Goal: Information Seeking & Learning: Check status

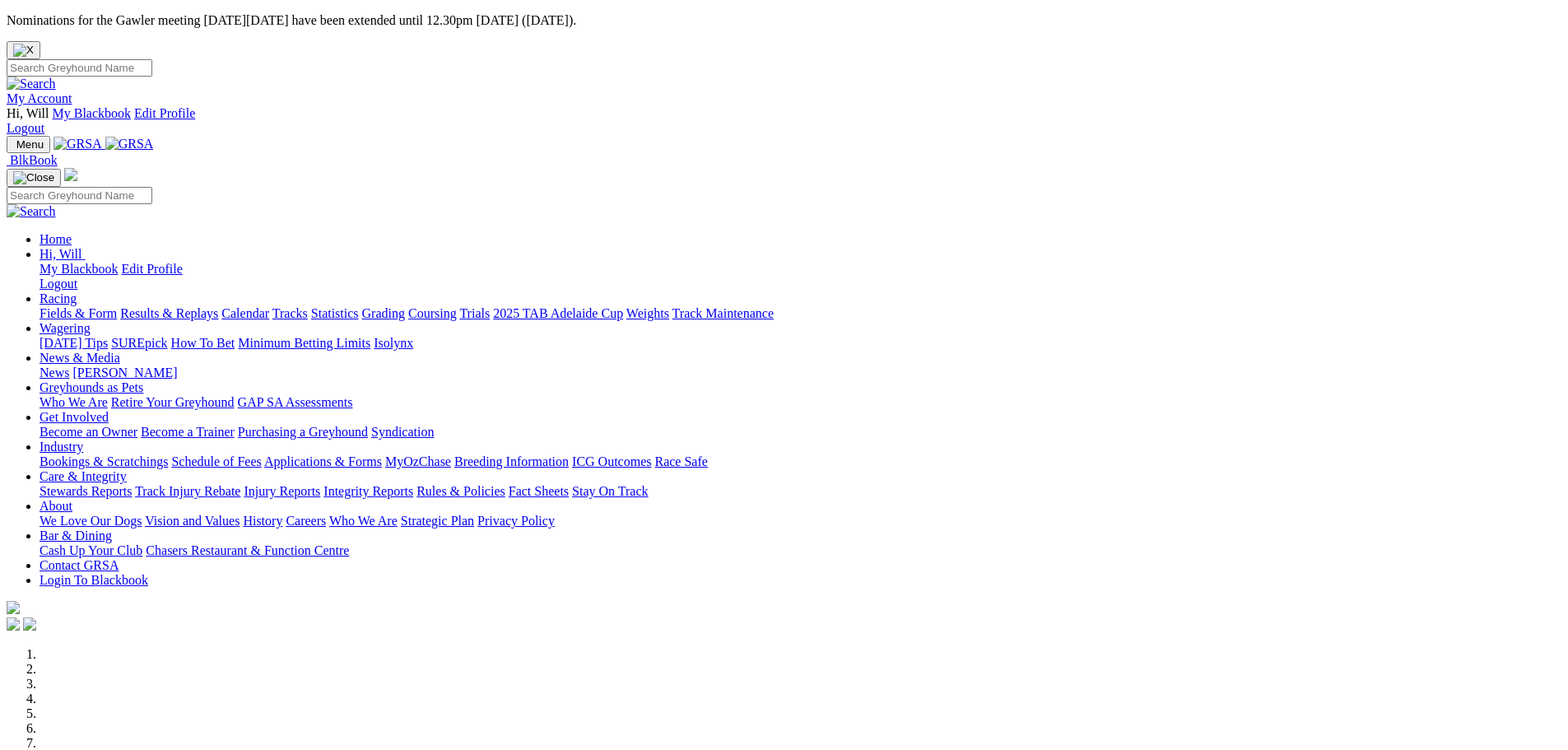
drag, startPoint x: 299, startPoint y: 152, endPoint x: 358, endPoint y: 156, distance: 59.1
click at [218, 307] on link "Results & Replays" at bounding box center [170, 313] width 98 height 14
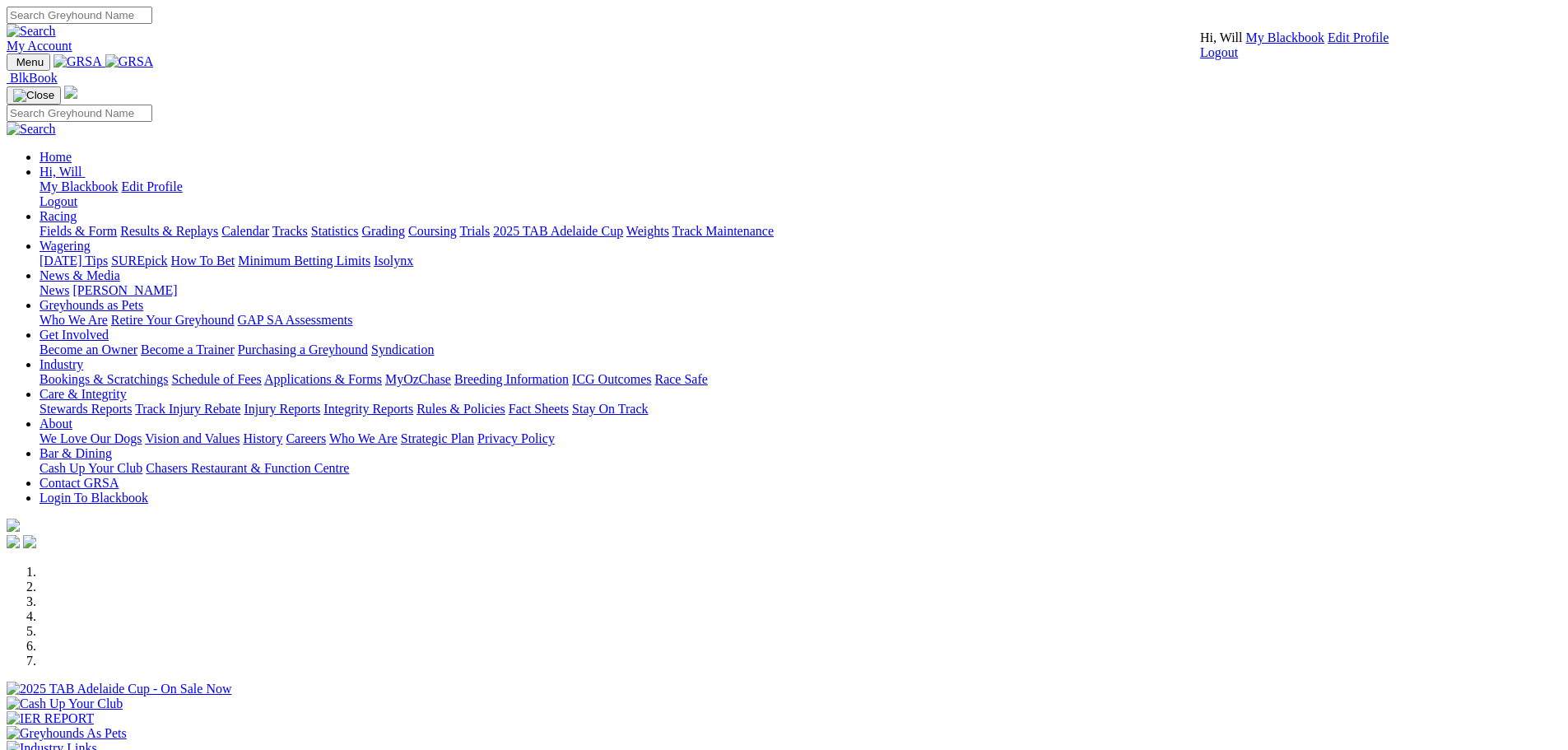
click at [1301, 44] on link "My Blackbook" at bounding box center [1286, 38] width 79 height 14
